Goal: Answer question/provide support: Share knowledge or assist other users

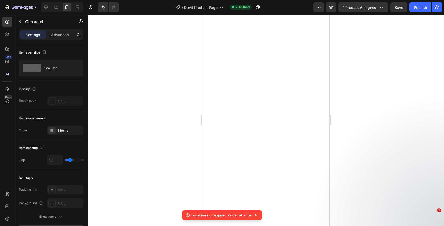
select select "580883873052689388"
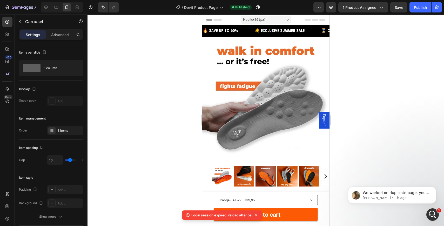
scroll to position [1096, 0]
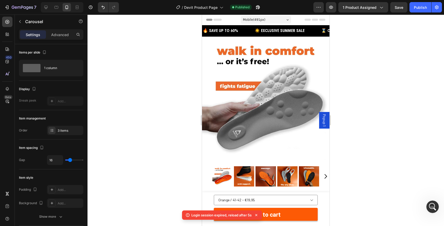
click at [387, 90] on div at bounding box center [266, 120] width 357 height 211
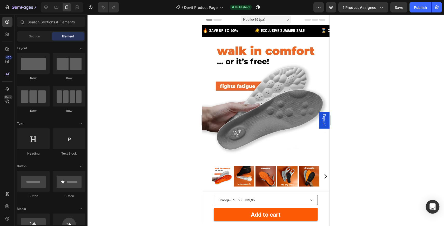
click at [435, 210] on div "Open Intercom Messenger" at bounding box center [433, 207] width 14 height 14
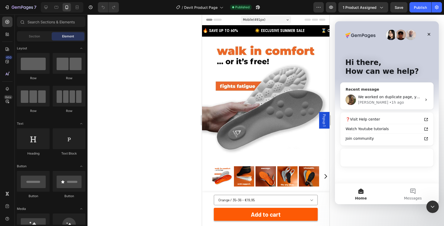
click at [389, 102] on div "[PERSON_NAME] • 1h ago" at bounding box center [390, 102] width 64 height 5
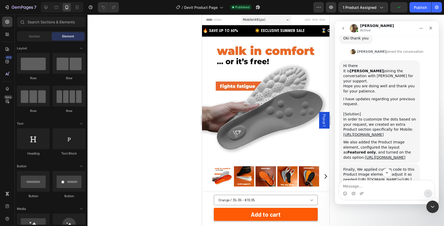
scroll to position [963, 0]
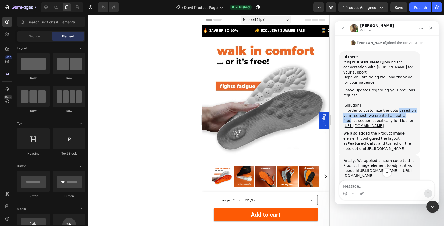
drag, startPoint x: 395, startPoint y: 80, endPoint x: 408, endPoint y: 85, distance: 13.2
click at [408, 108] on div "In order to customize the dots based on your request, we created an extra Produ…" at bounding box center [379, 118] width 73 height 20
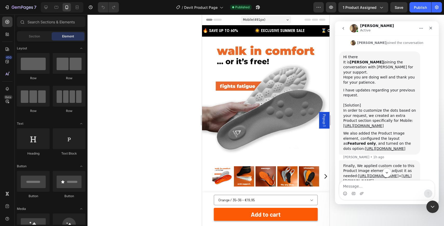
click at [408, 108] on div "In order to customize the dots based on your request, we created an extra Produ…" at bounding box center [379, 118] width 73 height 20
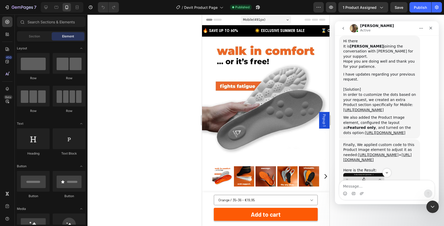
scroll to position [985, 0]
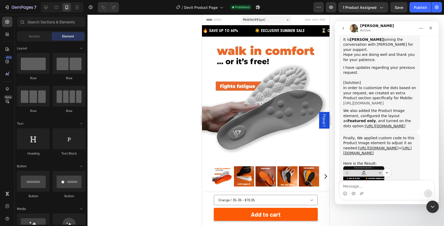
click at [377, 101] on link "[URL][DOMAIN_NAME]" at bounding box center [363, 103] width 41 height 4
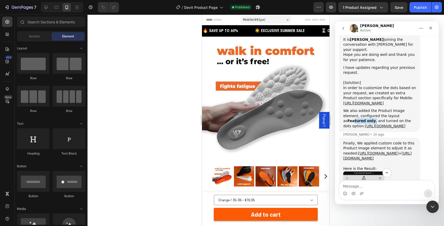
drag, startPoint x: 392, startPoint y: 87, endPoint x: 413, endPoint y: 87, distance: 21.8
click at [413, 108] on div "We also added the Product Image element, configured the layout as Featured only…" at bounding box center [379, 118] width 73 height 20
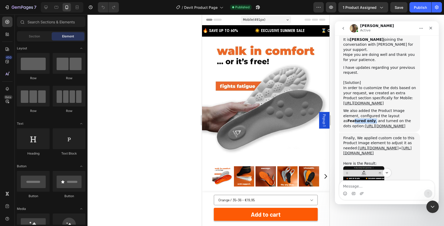
click at [413, 108] on div "We also added the Product Image element, configured the layout as Featured only…" at bounding box center [379, 118] width 73 height 20
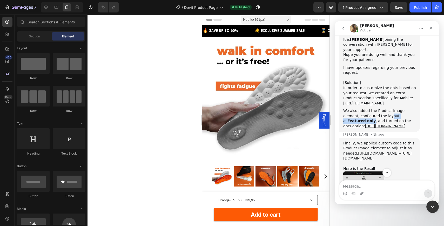
drag, startPoint x: 373, startPoint y: 85, endPoint x: 408, endPoint y: 85, distance: 34.3
click at [408, 108] on div "We also added the Product Image element, configured the layout as Featured only…" at bounding box center [379, 118] width 73 height 20
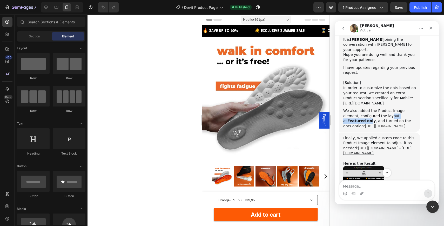
click at [373, 124] on link "[URL][DOMAIN_NAME]" at bounding box center [385, 126] width 41 height 4
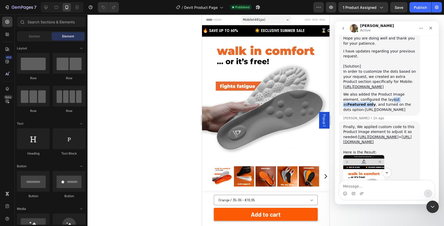
scroll to position [1005, 0]
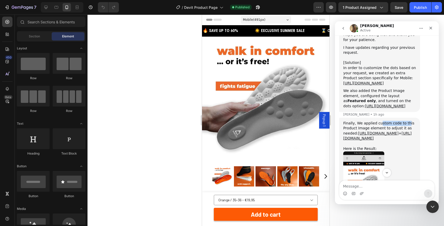
drag, startPoint x: 379, startPoint y: 92, endPoint x: 405, endPoint y: 92, distance: 26.8
click at [405, 121] on div "Finally, We applied custom code to this Product Image element to adjust it as n…" at bounding box center [379, 131] width 73 height 20
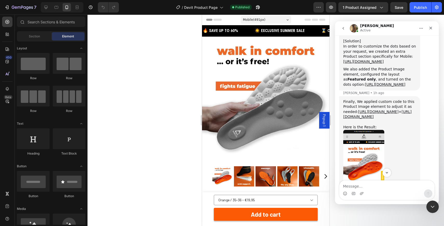
click at [384, 99] on div "Finally, We applied custom code to this Product Image element to adjust it as n…" at bounding box center [379, 109] width 73 height 20
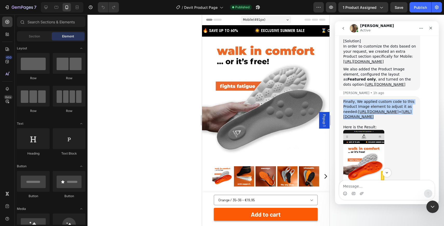
click at [384, 99] on div "Finally, We applied custom code to this Product Image element to adjust it as n…" at bounding box center [379, 109] width 73 height 20
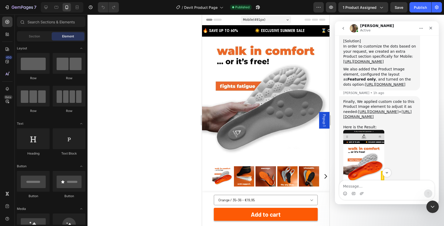
click at [384, 99] on div "Finally, We applied custom code to this Product Image element to adjust it as n…" at bounding box center [379, 109] width 73 height 20
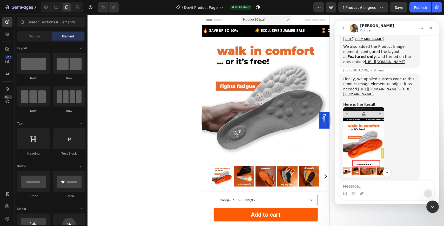
scroll to position [1050, 0]
click at [392, 87] on link "[URL][DOMAIN_NAME]" at bounding box center [378, 89] width 41 height 4
click at [376, 87] on link "[URL][DOMAIN_NAME]" at bounding box center [377, 91] width 68 height 9
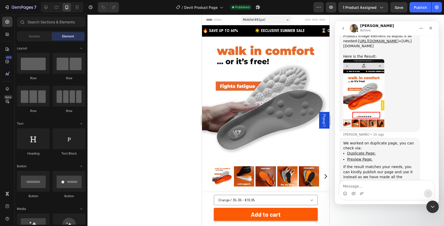
scroll to position [1106, 0]
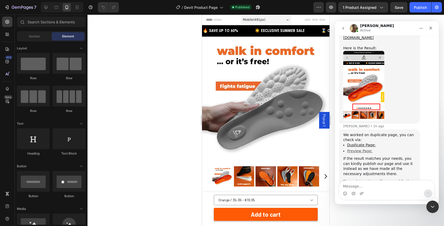
click at [363, 149] on link "Preview Page:" at bounding box center [359, 151] width 25 height 4
